Goal: Navigation & Orientation: Find specific page/section

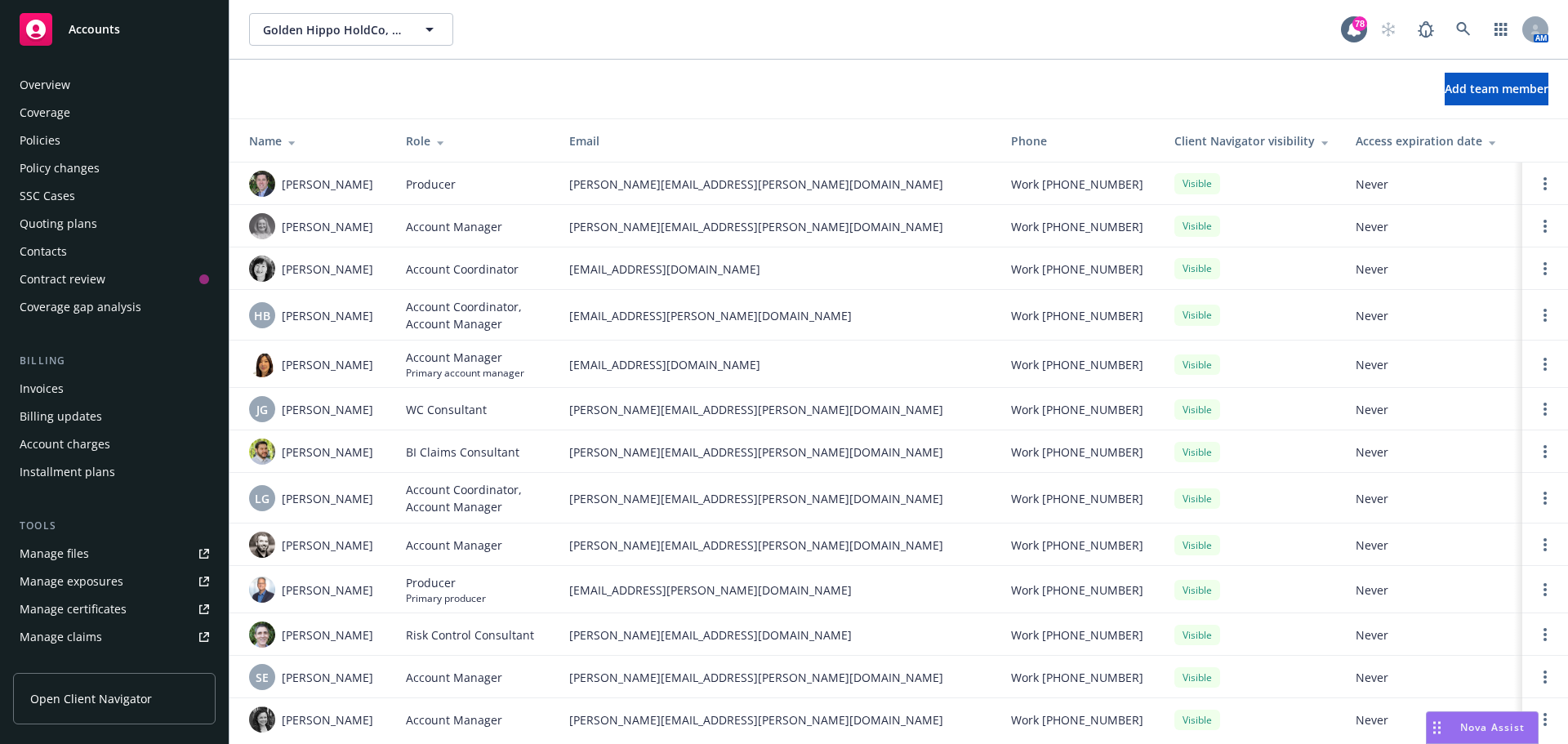
scroll to position [320, 0]
